Goal: Task Accomplishment & Management: Complete application form

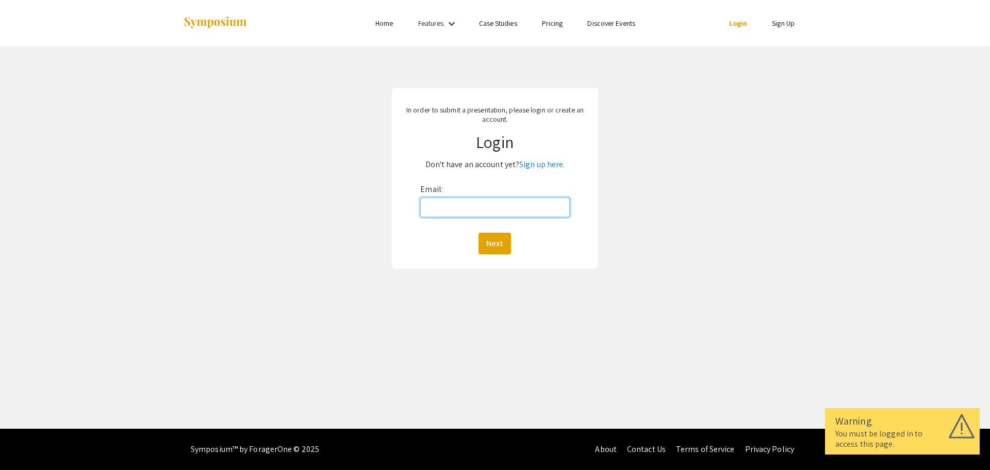
click at [472, 203] on input "Email:" at bounding box center [494, 207] width 149 height 20
type input "[EMAIL_ADDRESS][DOMAIN_NAME]"
click at [503, 247] on button "Next" at bounding box center [494, 244] width 32 height 22
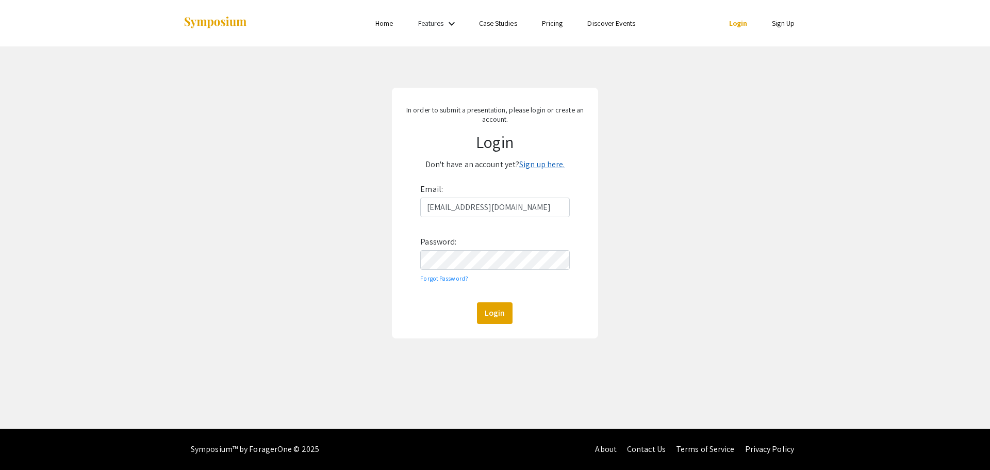
click at [554, 163] on link "Sign up here." at bounding box center [541, 164] width 45 height 11
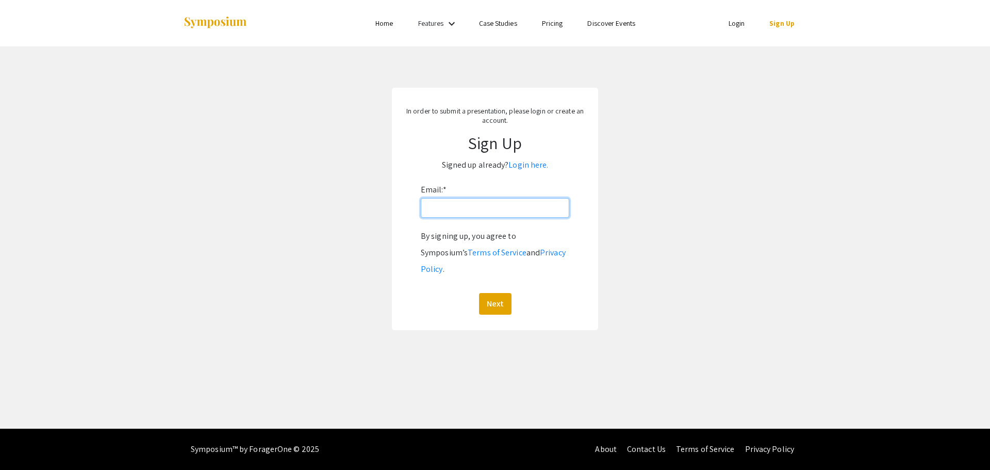
click at [498, 208] on input "Email: *" at bounding box center [495, 208] width 148 height 20
type input "[EMAIL_ADDRESS][DOMAIN_NAME]"
click at [498, 294] on button "Next" at bounding box center [495, 304] width 32 height 22
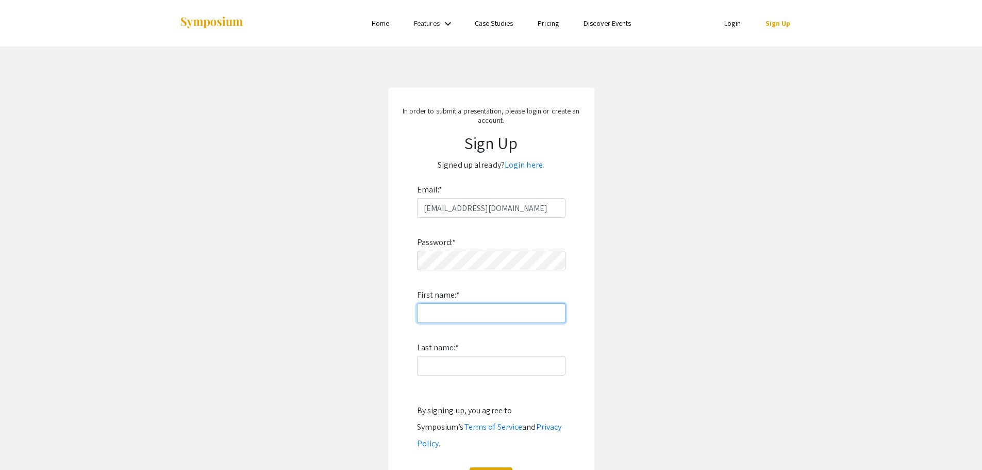
click at [467, 313] on input "First name: *" at bounding box center [491, 313] width 148 height 20
type input "[PERSON_NAME]"
type input "Bhupathi"
click at [504, 316] on input "[PERSON_NAME]" at bounding box center [491, 313] width 148 height 20
click at [451, 322] on input "First name: *" at bounding box center [491, 313] width 148 height 20
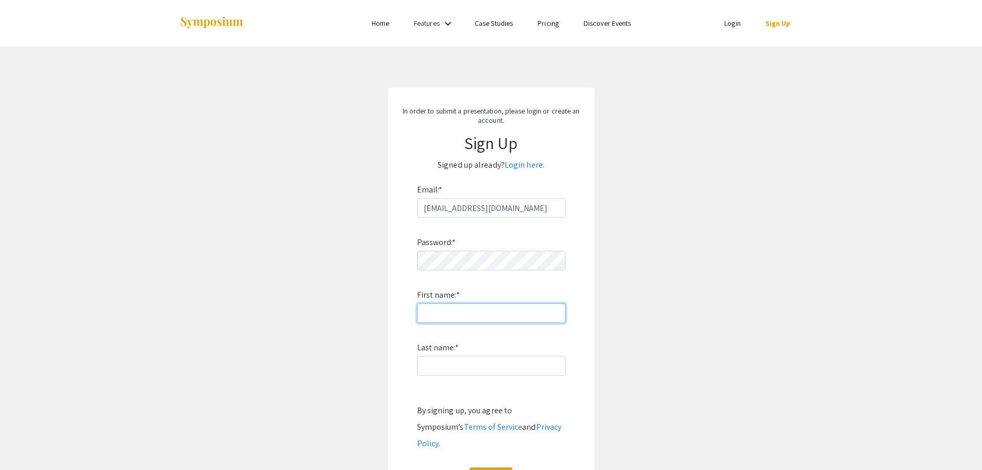
type input "[PERSON_NAME]"
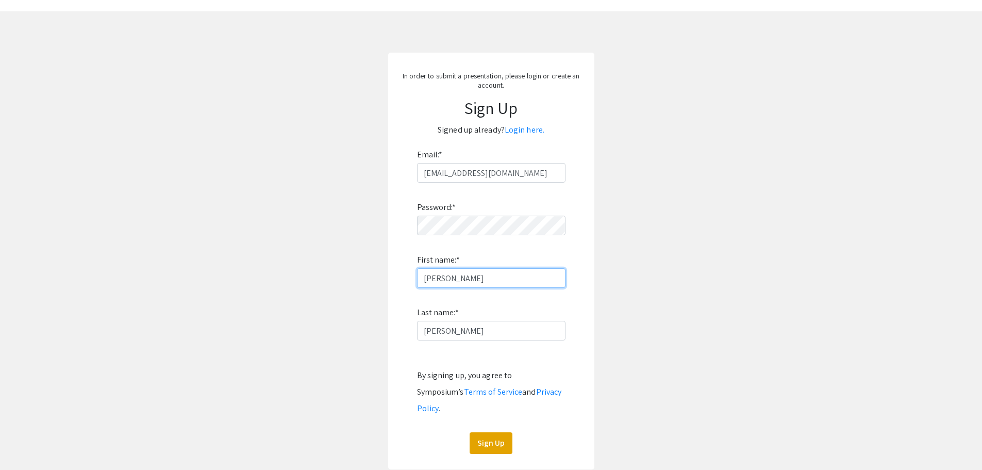
scroll to position [52, 0]
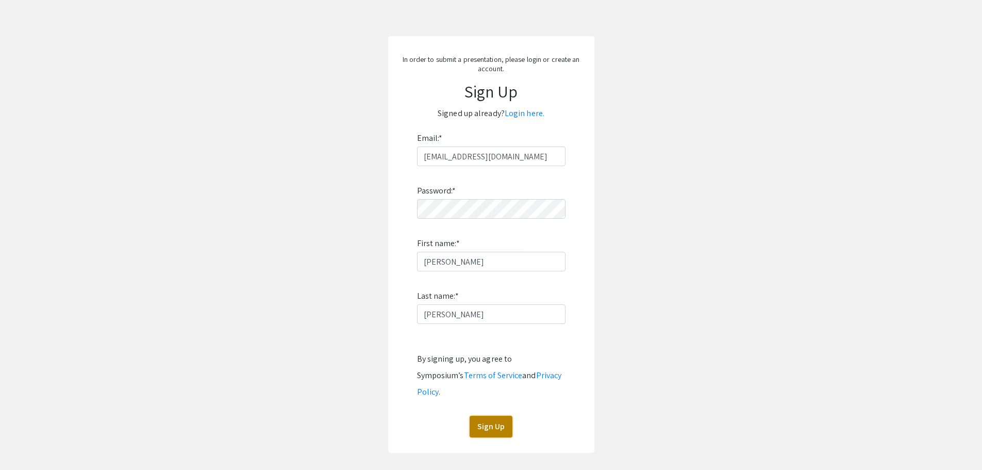
click at [489, 416] on button "Sign Up" at bounding box center [491, 427] width 43 height 22
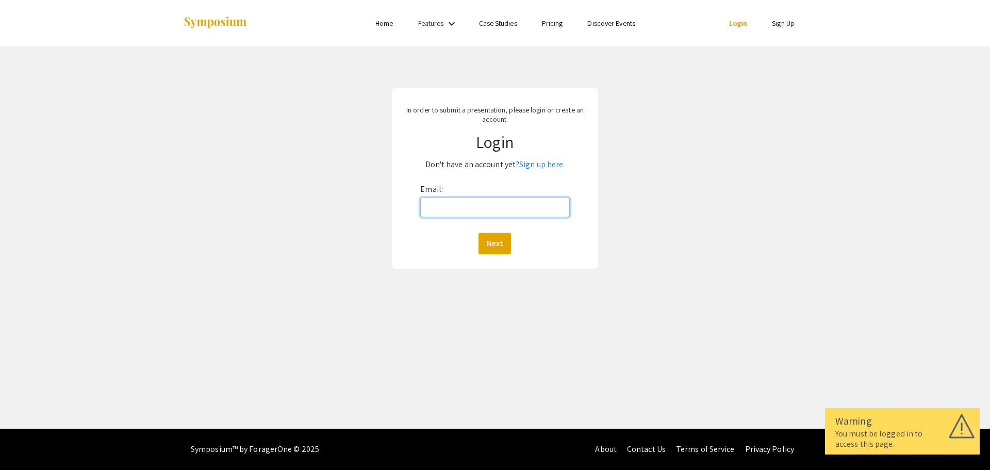
click at [453, 208] on input "Email:" at bounding box center [494, 207] width 149 height 20
type input "[EMAIL_ADDRESS][DOMAIN_NAME]"
click at [506, 234] on button "Next" at bounding box center [494, 244] width 32 height 22
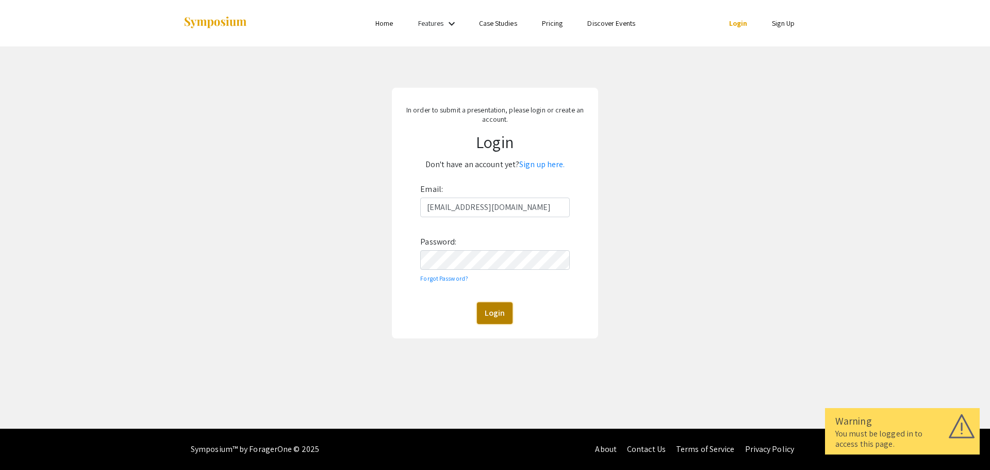
click at [491, 305] on button "Login" at bounding box center [495, 313] width 36 height 22
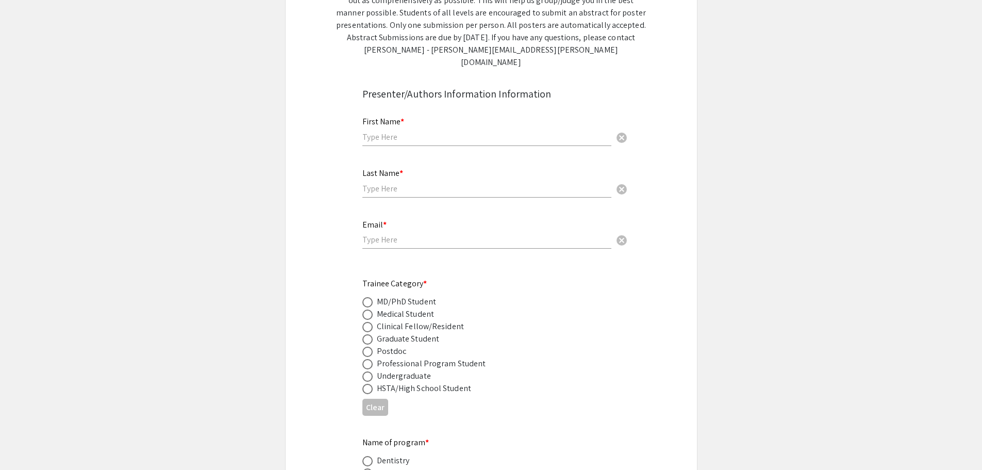
scroll to position [309, 0]
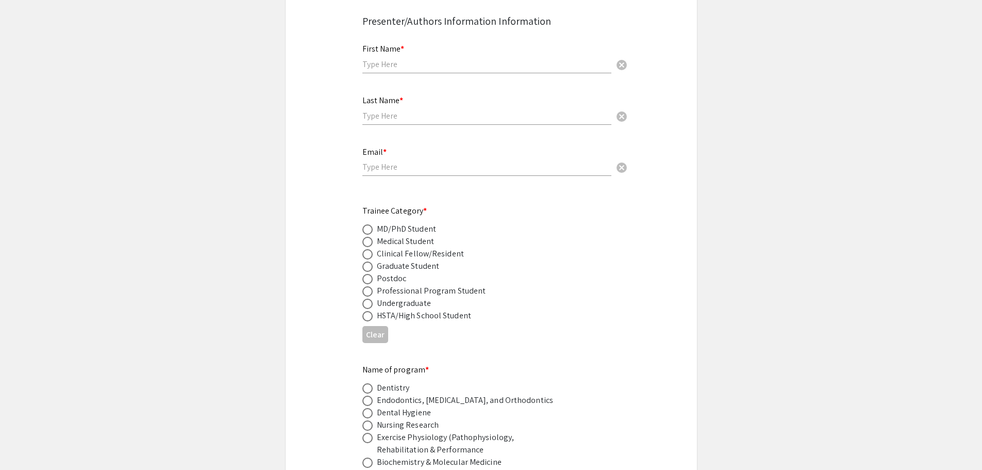
click at [436, 59] on input "text" at bounding box center [486, 64] width 249 height 11
type input "[PERSON_NAME]"
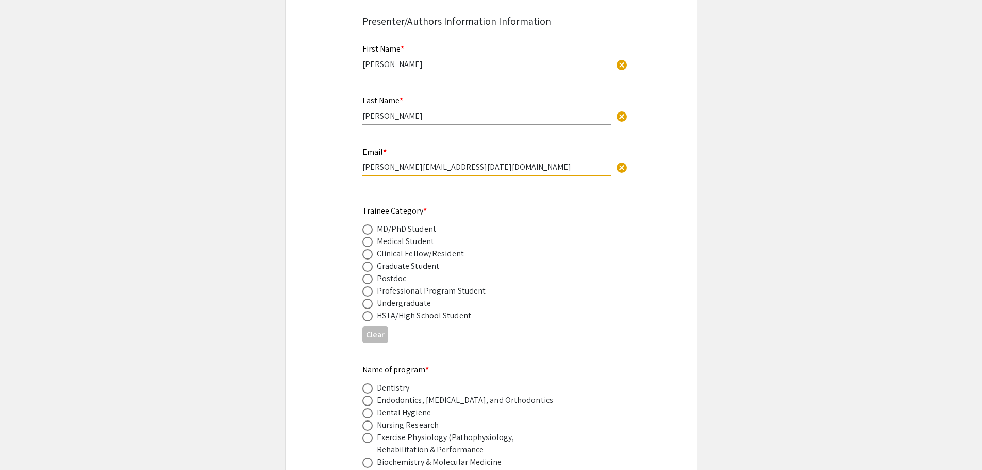
drag, startPoint x: 457, startPoint y: 156, endPoint x: 357, endPoint y: 154, distance: 100.0
click at [357, 154] on div "Email * [PERSON_NAME][EMAIL_ADDRESS][DATE][DOMAIN_NAME] cancel This field is re…" at bounding box center [491, 166] width 273 height 43
type input "[EMAIL_ADDRESS][DOMAIN_NAME]"
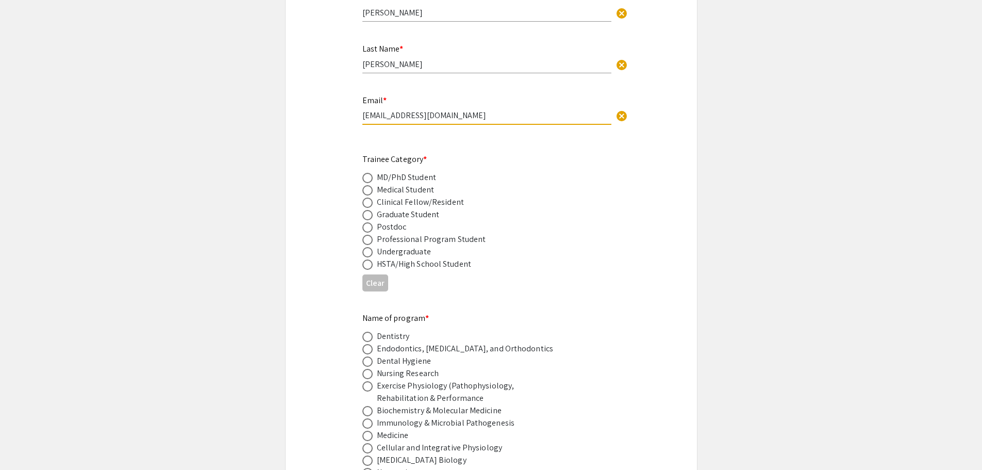
click at [369, 222] on span at bounding box center [367, 227] width 10 height 10
click at [369, 222] on input "radio" at bounding box center [367, 227] width 10 height 10
radio input "true"
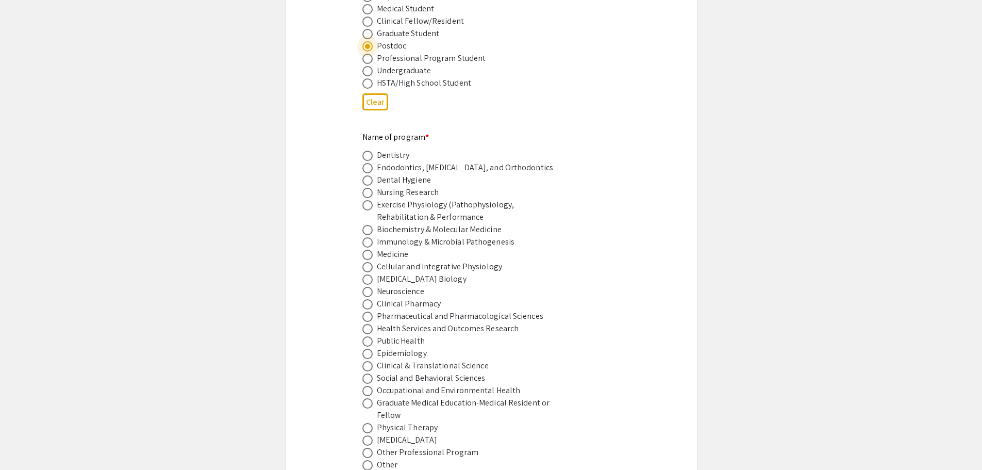
scroll to position [567, 0]
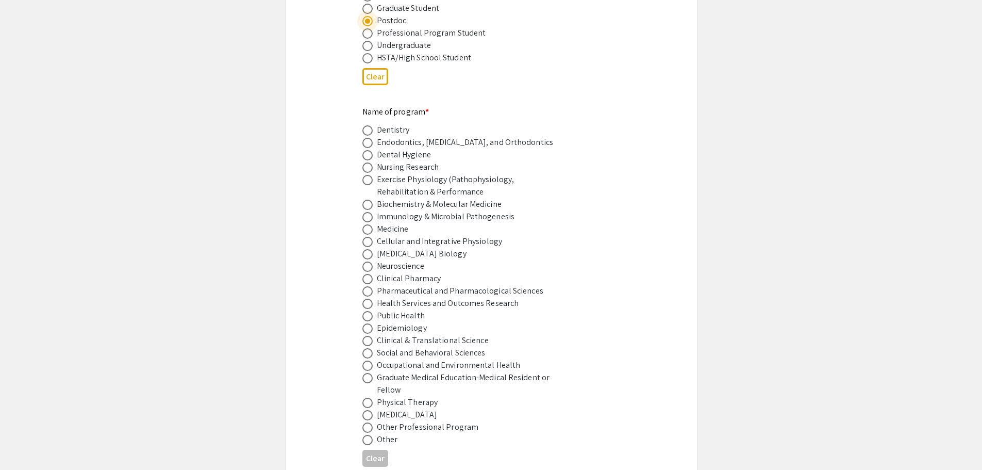
click at [368, 422] on span at bounding box center [367, 427] width 10 height 10
click at [368, 422] on input "radio" at bounding box center [367, 427] width 10 height 10
radio input "true"
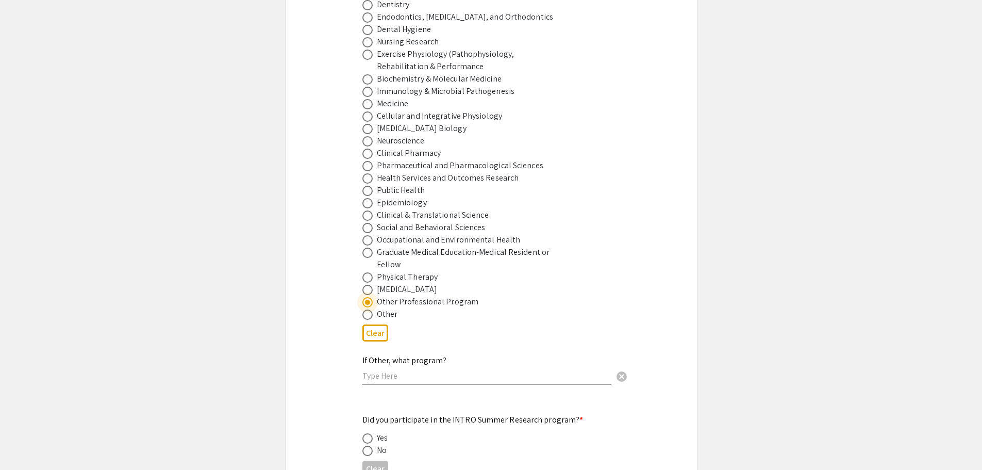
scroll to position [722, 0]
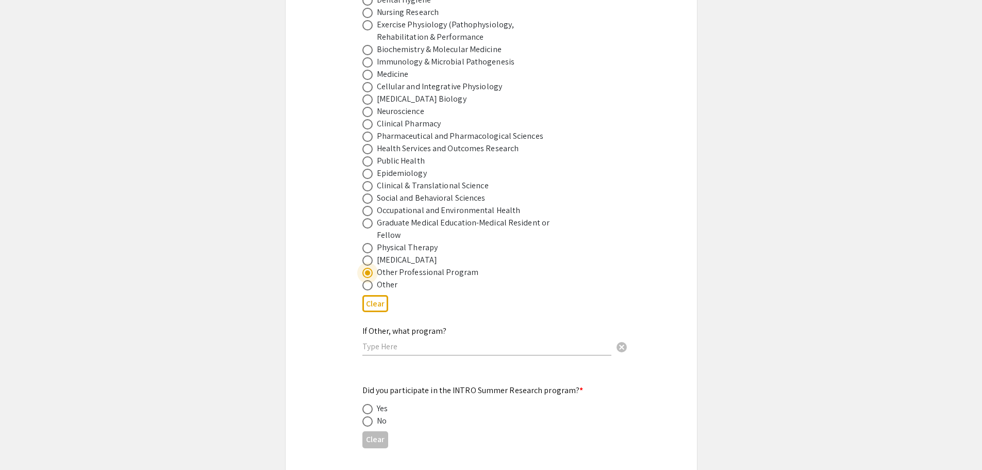
click at [368, 94] on span at bounding box center [367, 99] width 10 height 10
click at [368, 94] on input "radio" at bounding box center [367, 99] width 10 height 10
radio input "true"
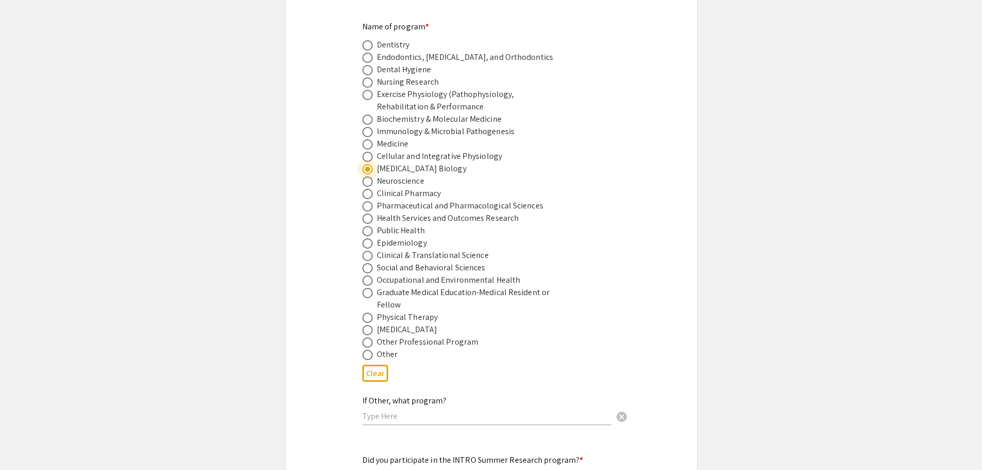
scroll to position [670, 0]
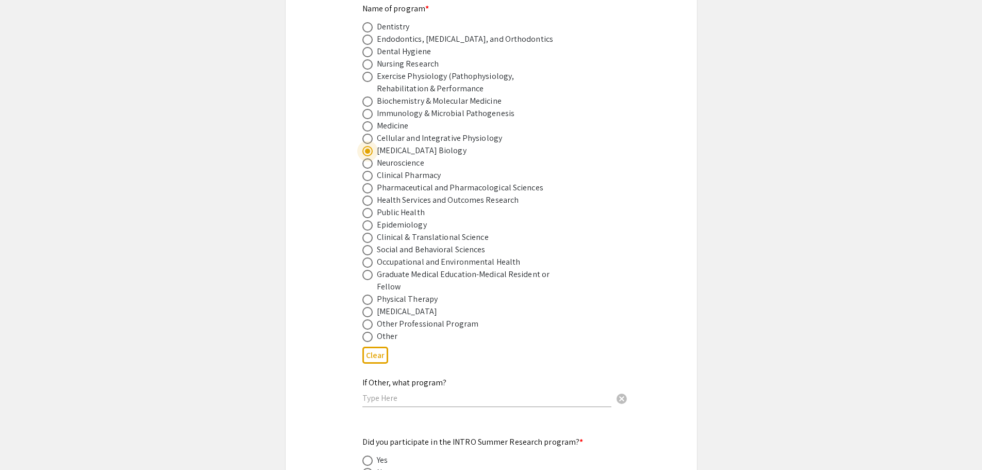
click at [368, 319] on span at bounding box center [367, 324] width 10 height 10
click at [368, 319] on input "radio" at bounding box center [367, 324] width 10 height 10
radio input "true"
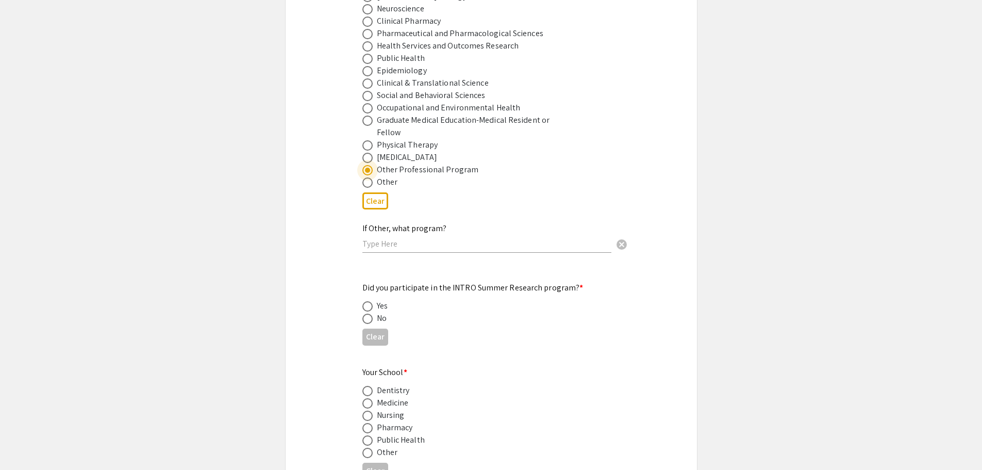
scroll to position [825, 0]
click at [372, 177] on span at bounding box center [367, 182] width 10 height 10
click at [372, 177] on input "radio" at bounding box center [367, 182] width 10 height 10
radio input "true"
click at [399, 238] on input "text" at bounding box center [486, 243] width 249 height 11
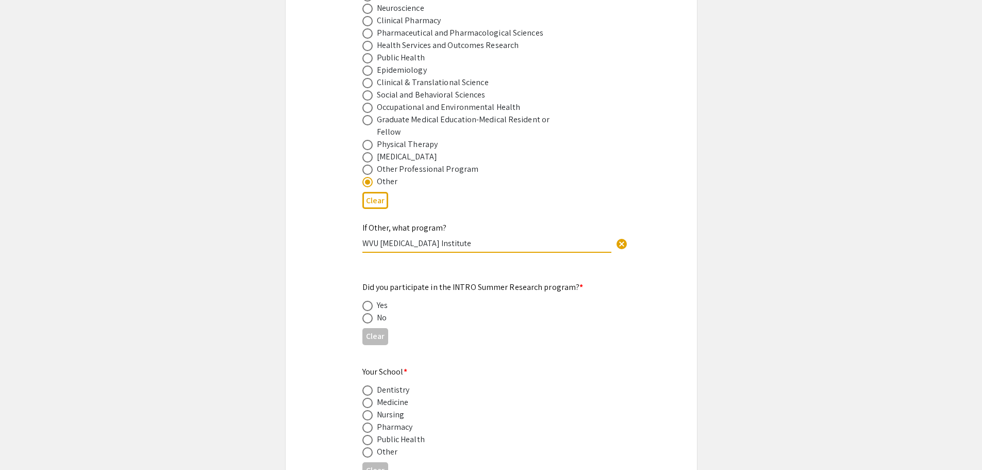
type input "WVU [MEDICAL_DATA] Institute"
click at [367, 313] on span at bounding box center [367, 318] width 10 height 10
click at [367, 313] on input "radio" at bounding box center [367, 318] width 10 height 10
radio input "true"
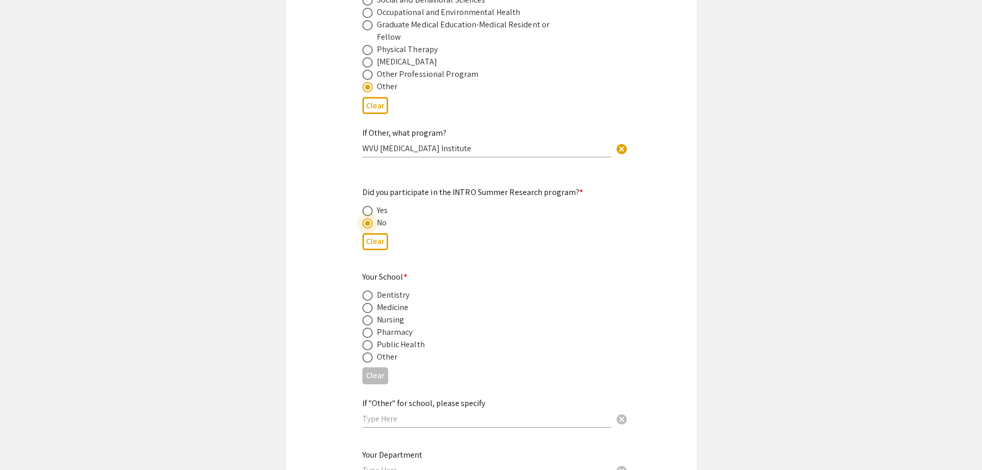
scroll to position [928, 0]
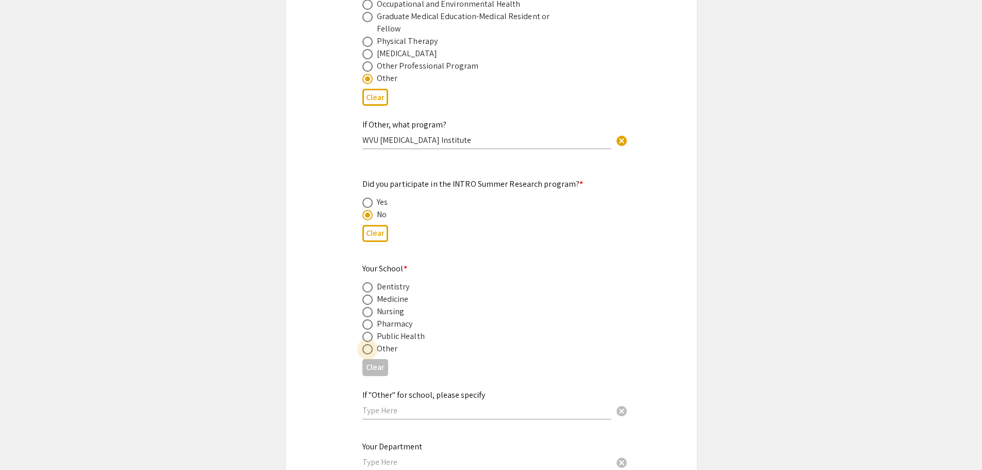
click at [368, 344] on span at bounding box center [367, 349] width 10 height 10
click at [368, 344] on input "radio" at bounding box center [367, 349] width 10 height 10
radio input "true"
drag, startPoint x: 446, startPoint y: 125, endPoint x: 358, endPoint y: 131, distance: 87.9
click at [358, 131] on div "If Other, what program? WVU [MEDICAL_DATA] Institute cancel This field is requi…" at bounding box center [491, 139] width 273 height 43
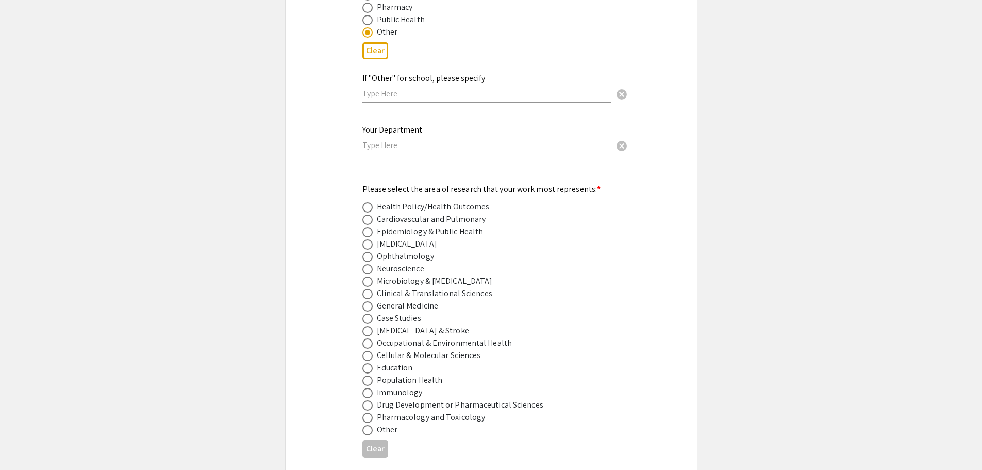
scroll to position [1134, 0]
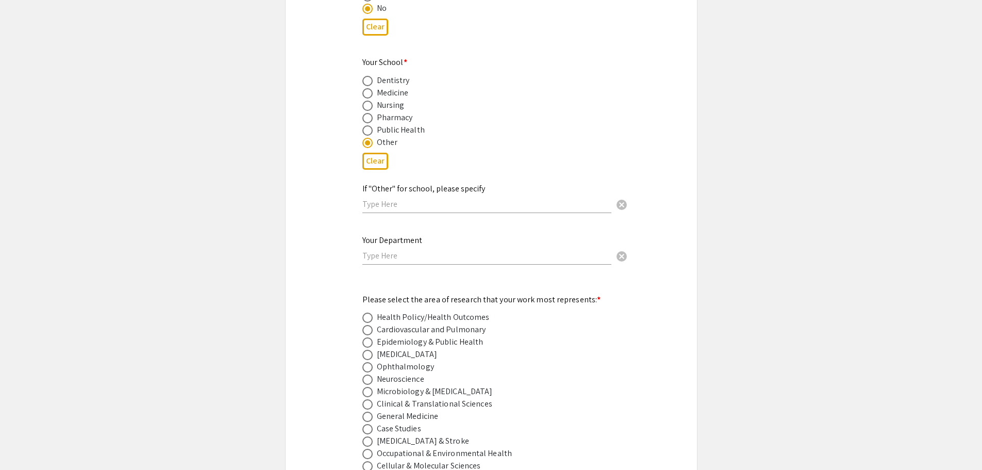
click at [369, 88] on span at bounding box center [367, 93] width 10 height 10
click at [369, 88] on input "radio" at bounding box center [367, 93] width 10 height 10
radio input "true"
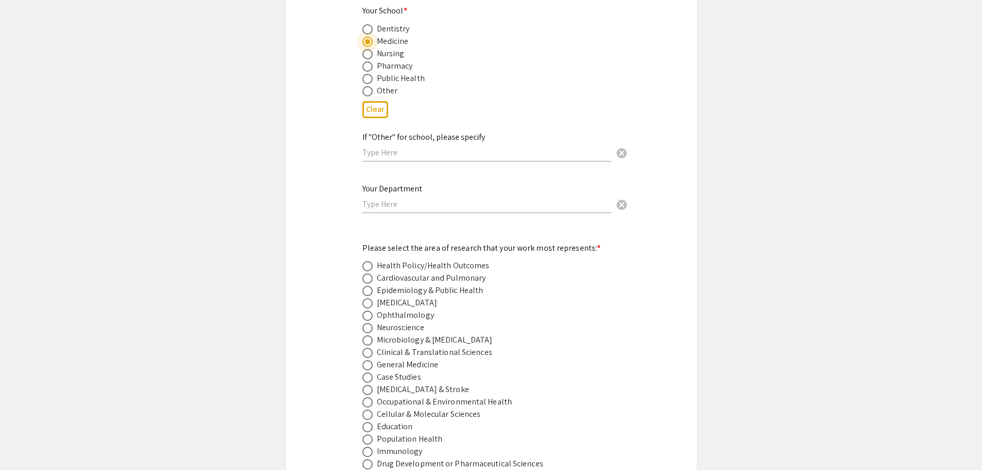
scroll to position [1237, 0]
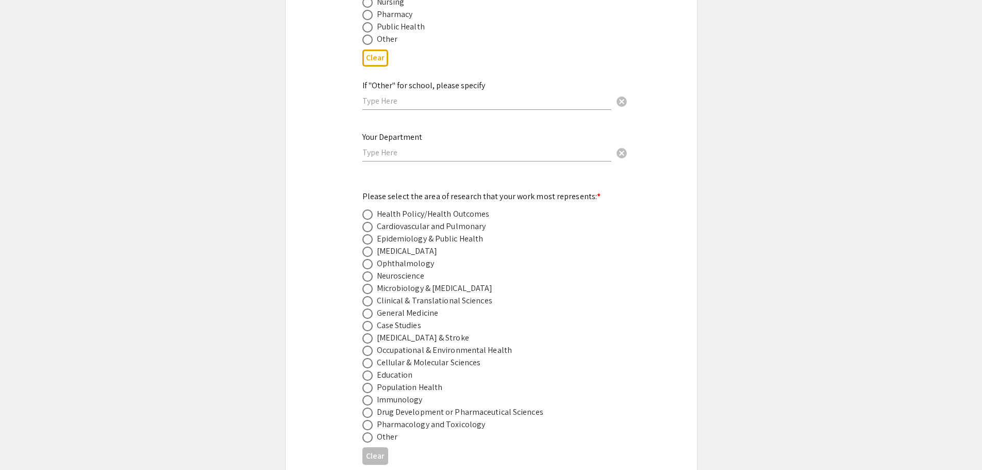
click at [370, 246] on span at bounding box center [367, 251] width 10 height 10
click at [370, 246] on input "radio" at bounding box center [367, 251] width 10 height 10
radio input "true"
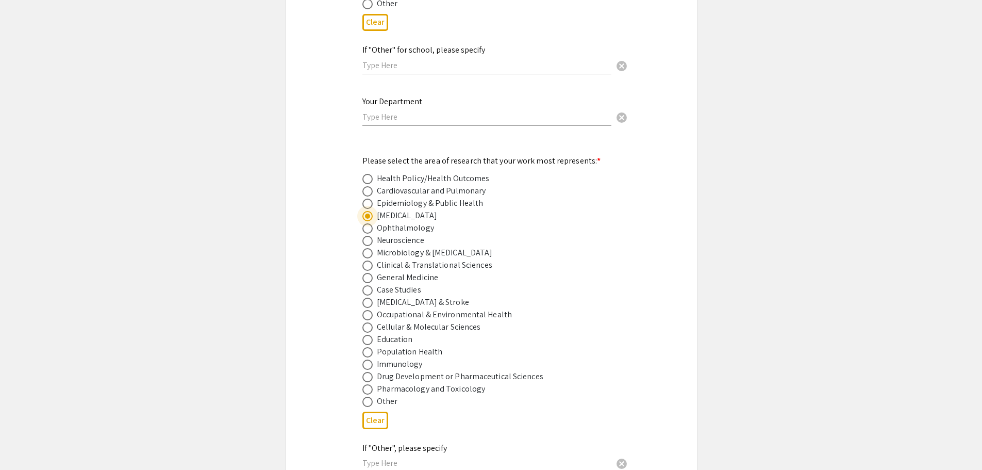
scroll to position [1289, 0]
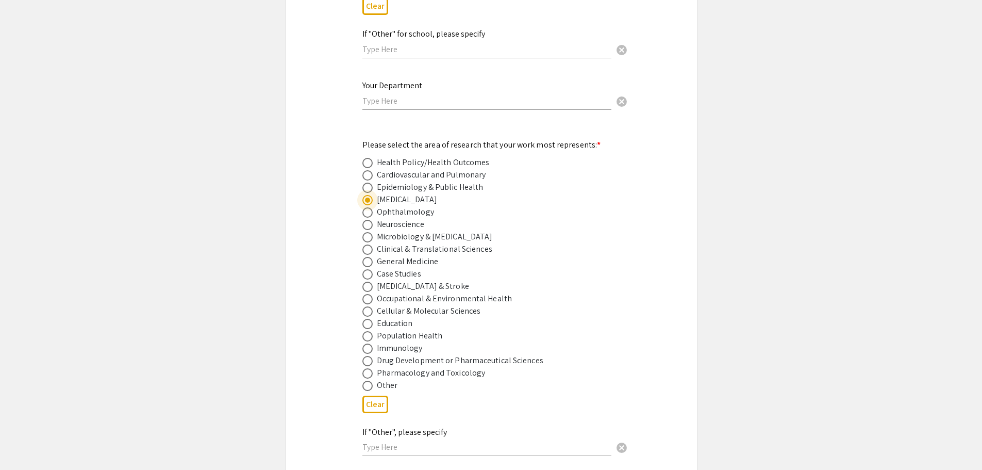
click at [364, 356] on span at bounding box center [367, 361] width 10 height 10
click at [364, 356] on input "radio" at bounding box center [367, 361] width 10 height 10
radio input "true"
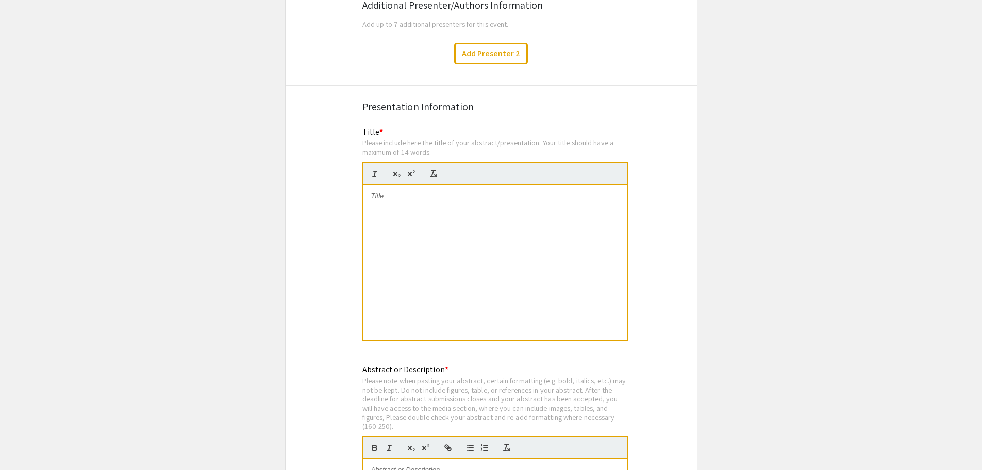
scroll to position [1804, 0]
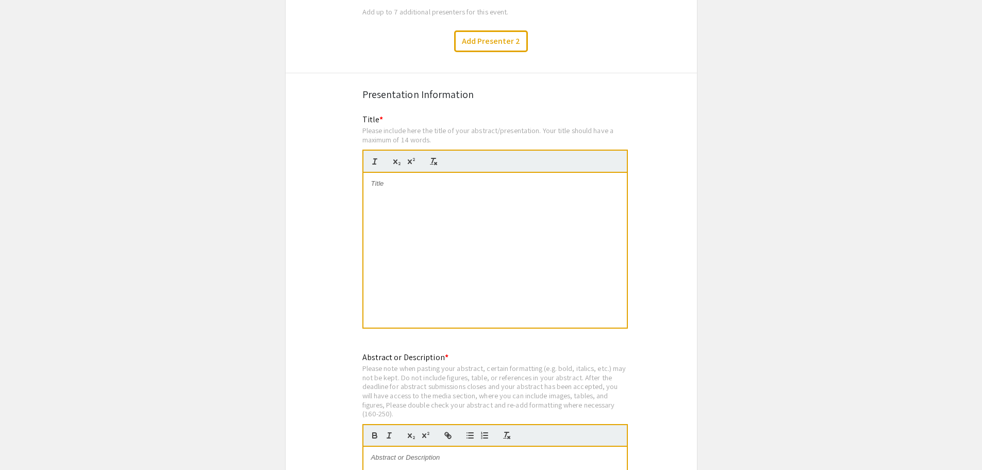
click at [421, 212] on div at bounding box center [494, 250] width 263 height 155
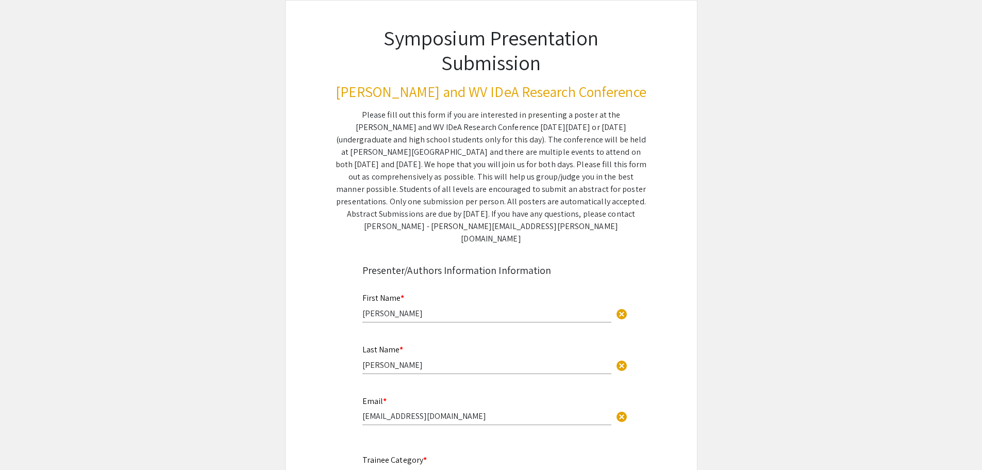
scroll to position [0, 0]
